Goal: Information Seeking & Learning: Learn about a topic

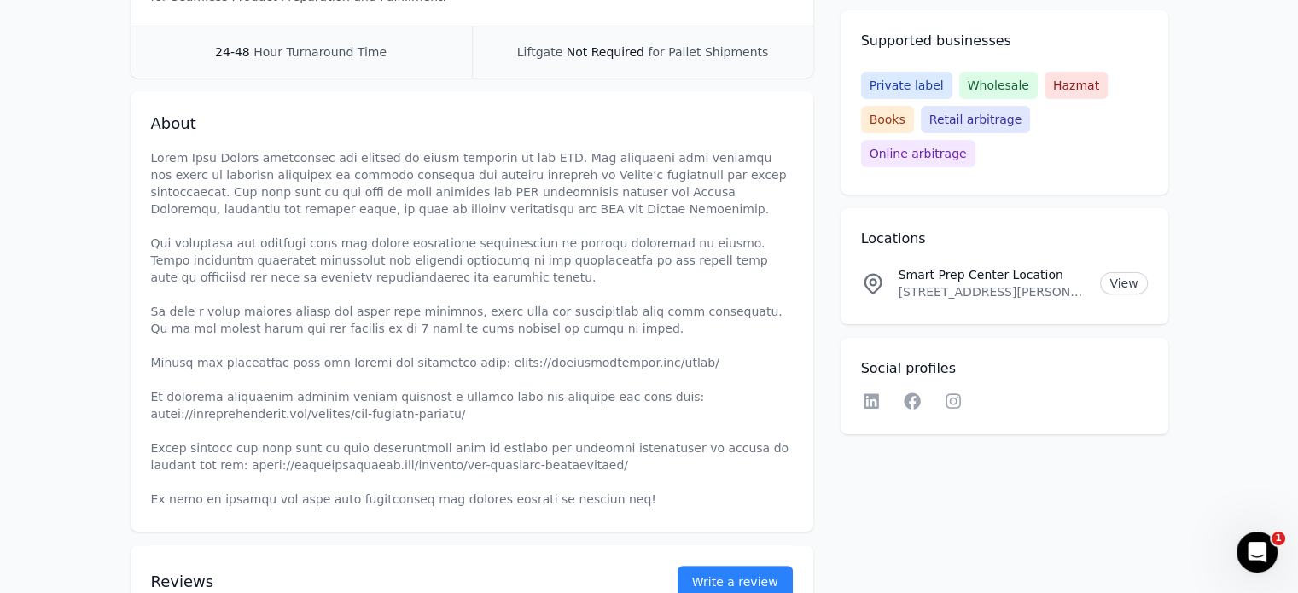
scroll to position [32, 0]
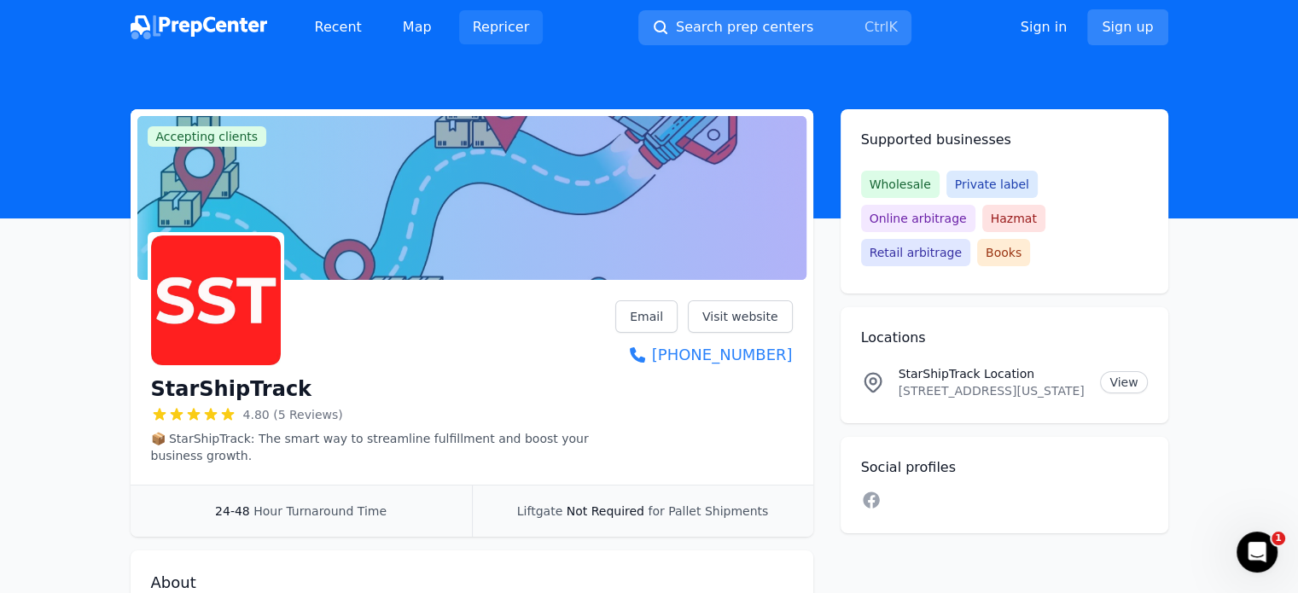
click at [466, 30] on link "Repricer" at bounding box center [501, 27] width 85 height 34
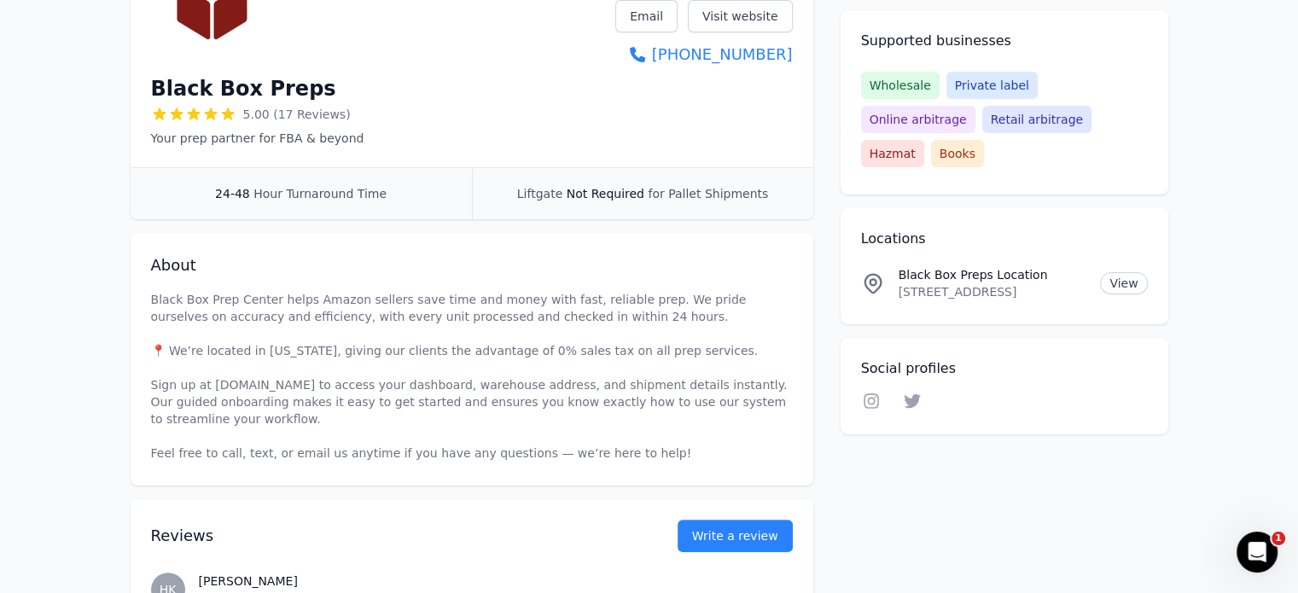
scroll to position [85, 0]
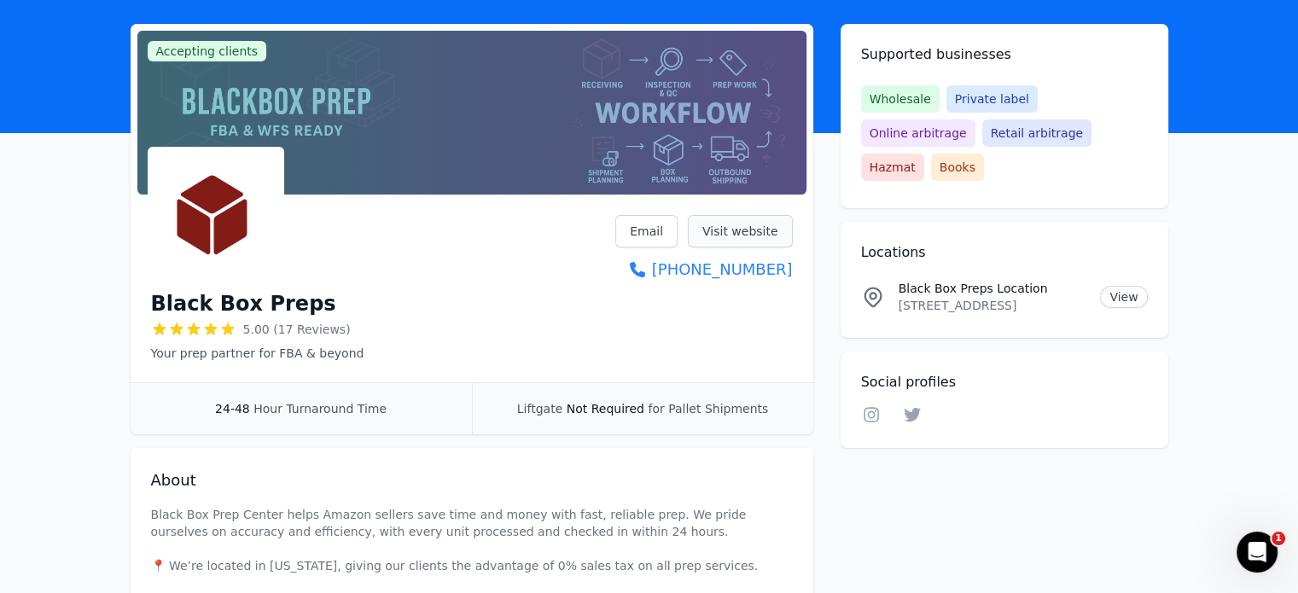
click at [723, 230] on link "Visit website" at bounding box center [740, 231] width 105 height 32
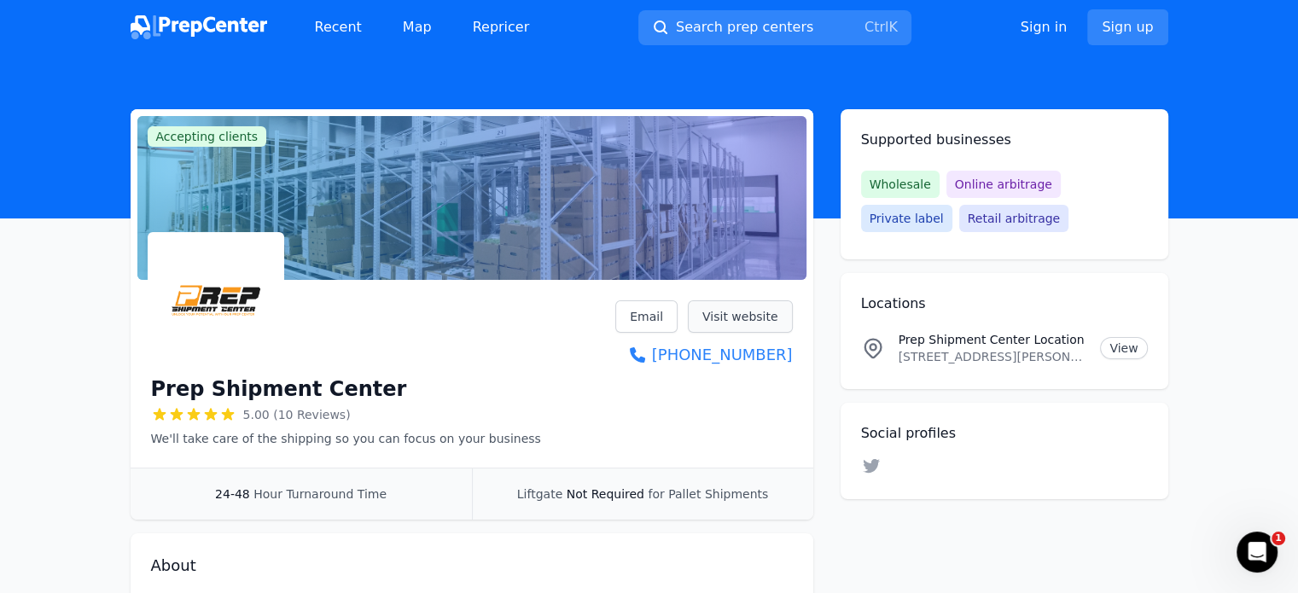
click at [771, 311] on link "Visit website" at bounding box center [740, 316] width 105 height 32
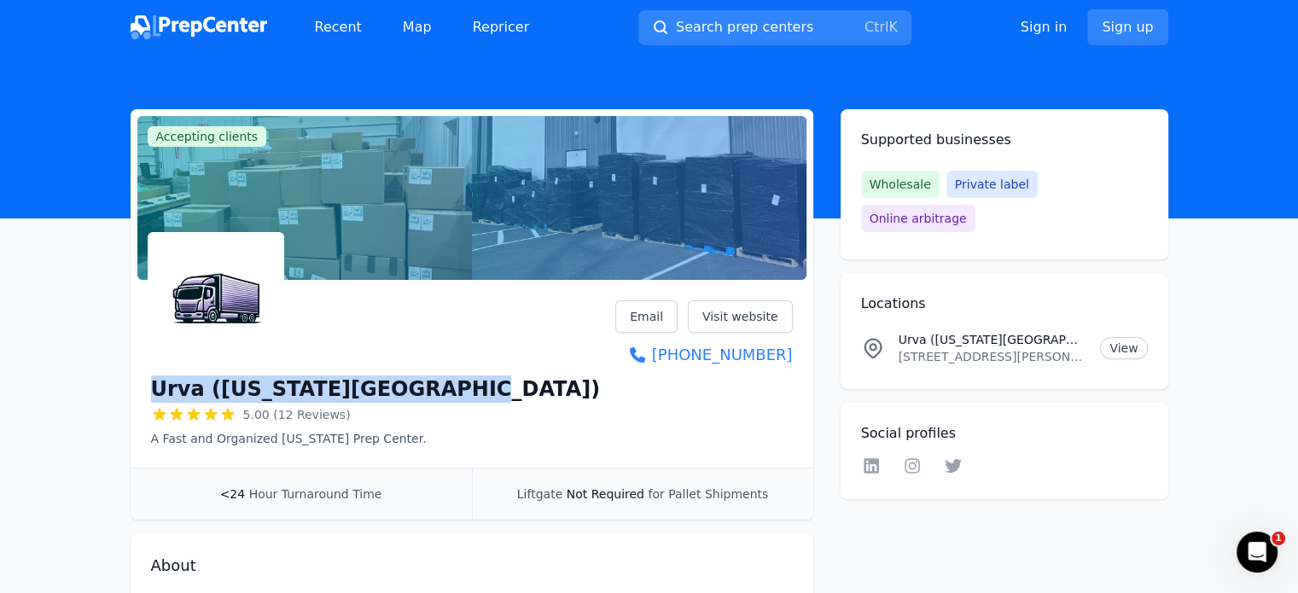
click at [421, 394] on h1 "Urva ([US_STATE][GEOGRAPHIC_DATA])" at bounding box center [376, 389] width 450 height 27
click at [485, 389] on div "Urva ([US_STATE][GEOGRAPHIC_DATA]) 5.00 (12 Reviews) A Fast and Organized [US_S…" at bounding box center [472, 373] width 642 height 147
